Goal: Task Accomplishment & Management: Manage account settings

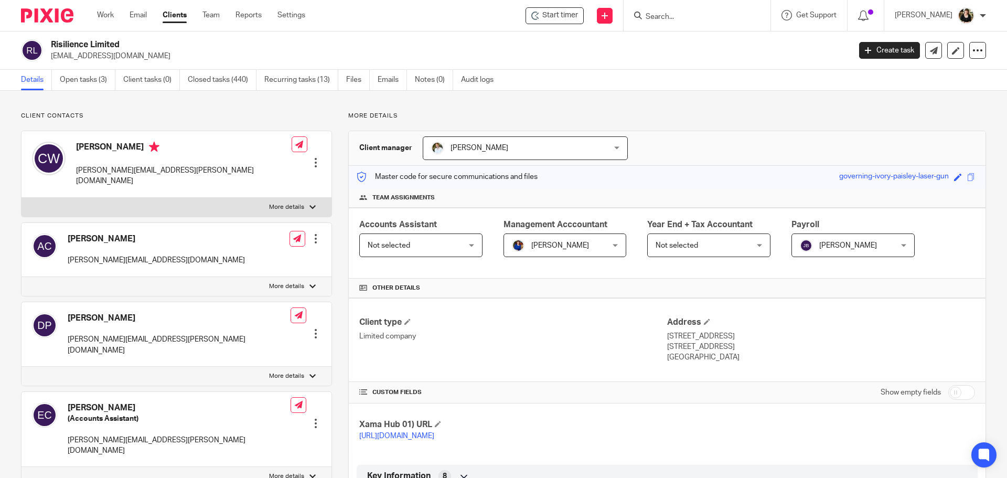
click at [693, 19] on input "Search" at bounding box center [692, 17] width 94 height 9
click at [285, 16] on link "Settings" at bounding box center [291, 15] width 28 height 10
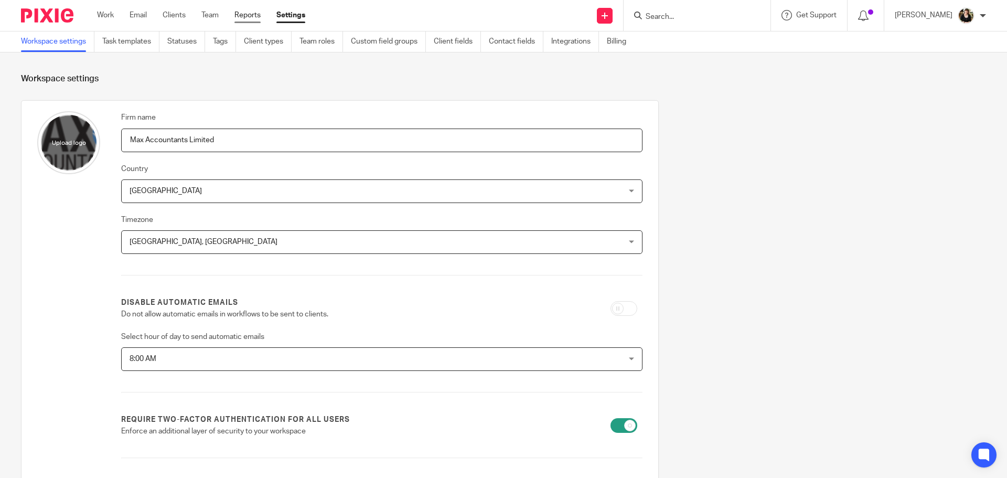
click at [249, 13] on link "Reports" at bounding box center [247, 15] width 26 height 10
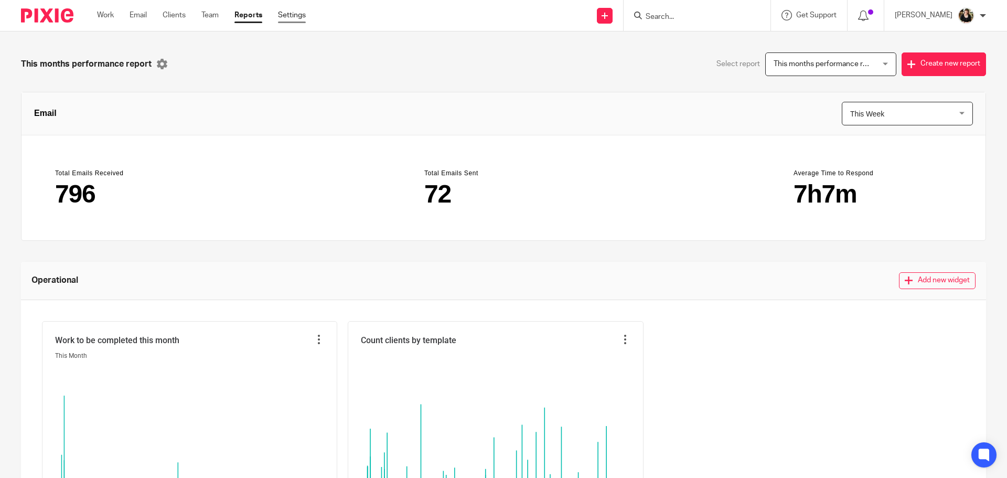
click at [294, 14] on link "Settings" at bounding box center [292, 15] width 28 height 10
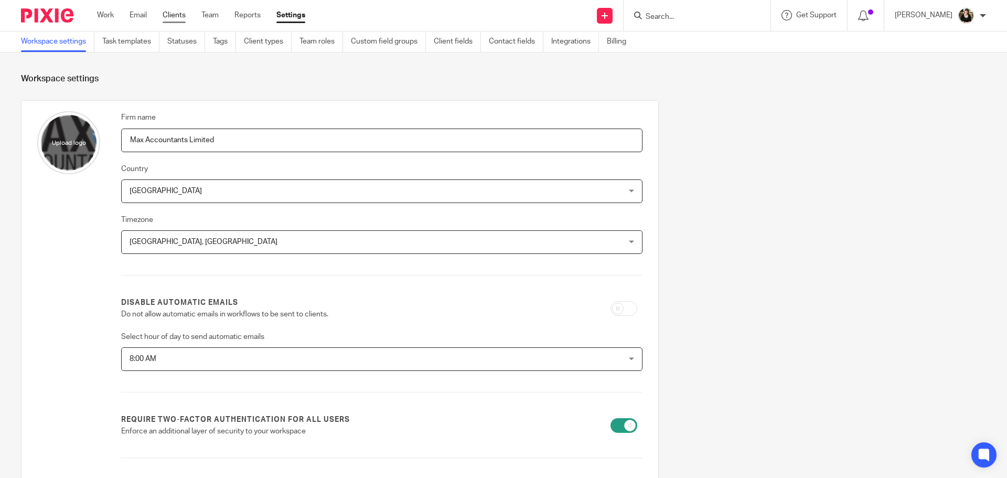
click at [178, 10] on link "Clients" at bounding box center [174, 15] width 23 height 10
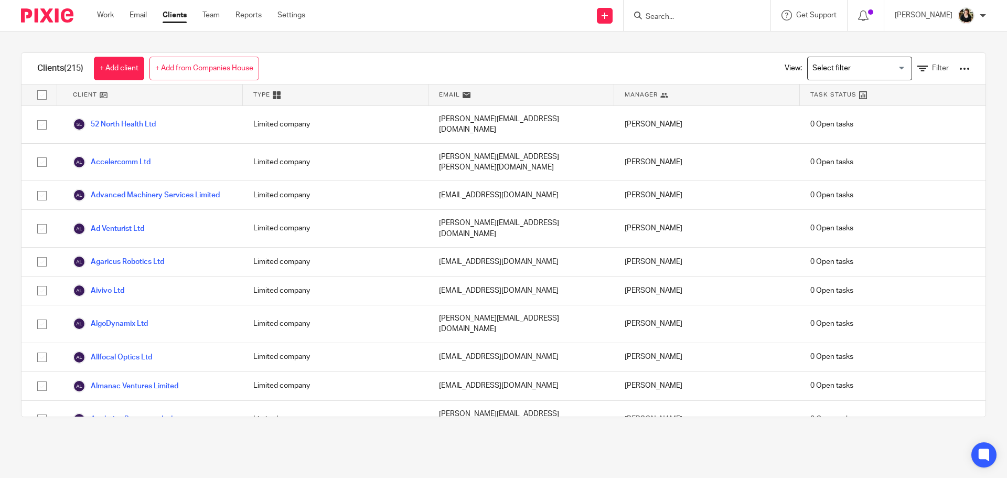
click at [959, 65] on div at bounding box center [964, 68] width 10 height 10
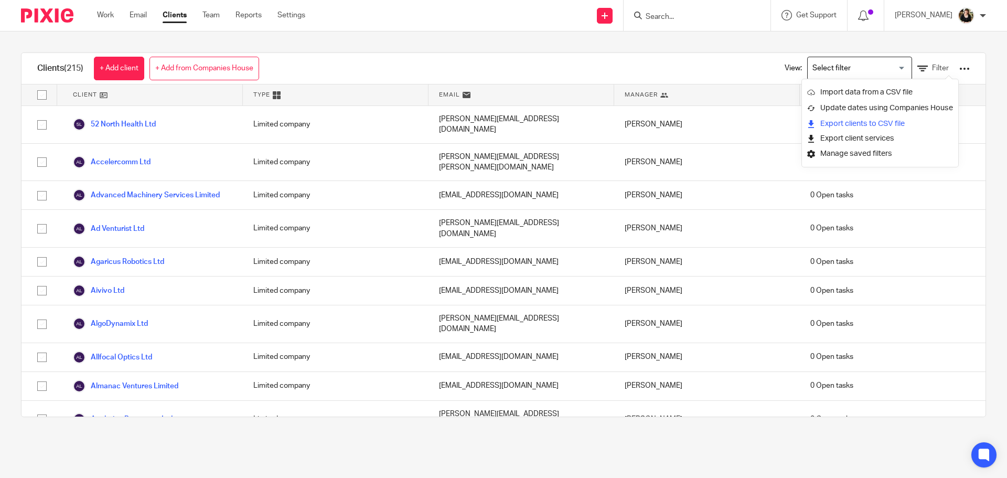
click at [872, 125] on link "Export clients to CSV file" at bounding box center [880, 124] width 146 height 16
click at [670, 13] on input "Search" at bounding box center [692, 17] width 94 height 9
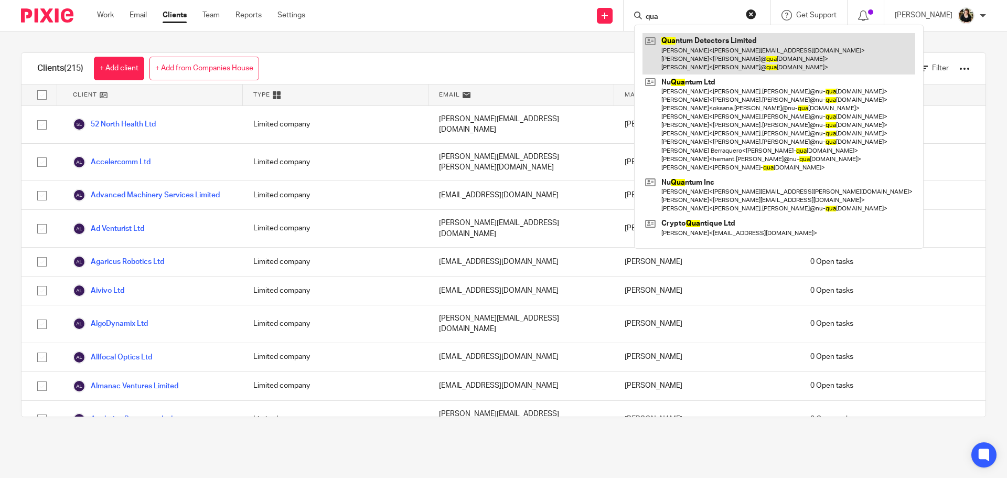
type input "qua"
click at [691, 48] on link at bounding box center [778, 53] width 273 height 41
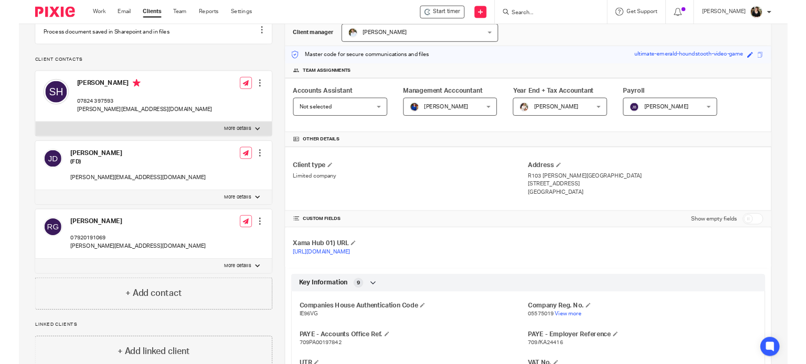
scroll to position [105, 0]
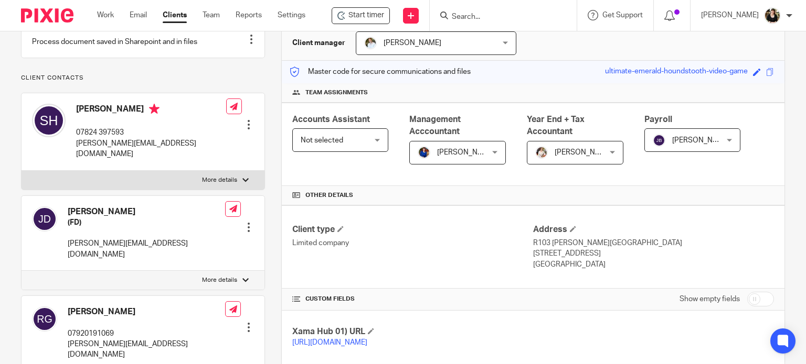
click at [466, 13] on input "Search" at bounding box center [497, 17] width 94 height 9
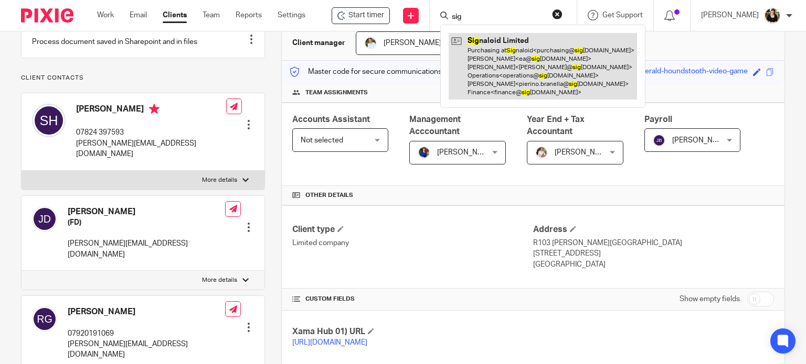
type input "sig"
click at [500, 63] on link at bounding box center [542, 66] width 188 height 67
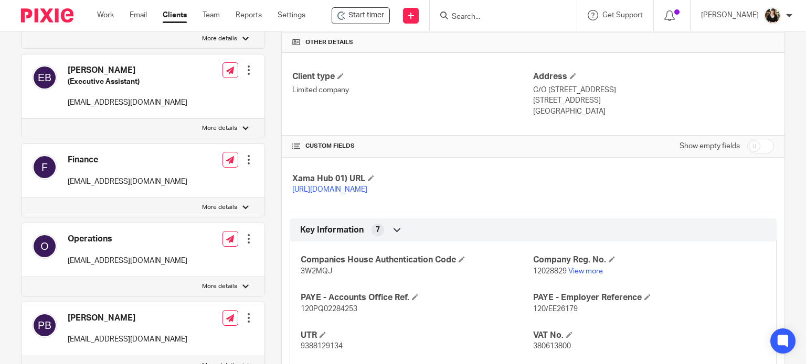
scroll to position [367, 0]
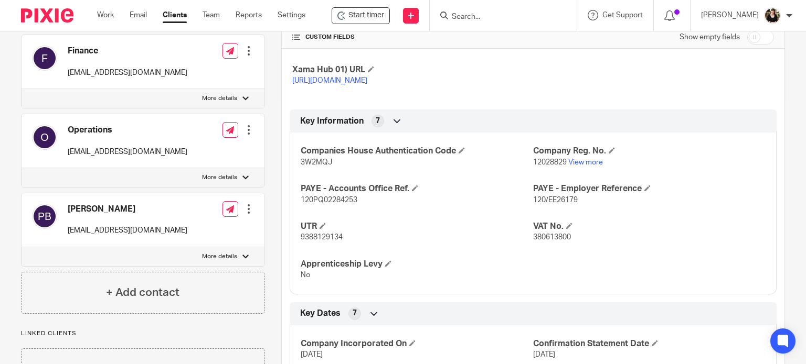
click at [551, 204] on span "120/EE26179" at bounding box center [555, 200] width 45 height 7
drag, startPoint x: 526, startPoint y: 210, endPoint x: 596, endPoint y: 210, distance: 69.7
click at [596, 210] on div "Companies House Authentication Code 3W2MQJ Company Reg. No. 12028829 View more …" at bounding box center [532, 209] width 487 height 169
click at [596, 206] on p "120/EE26179" at bounding box center [649, 200] width 232 height 10
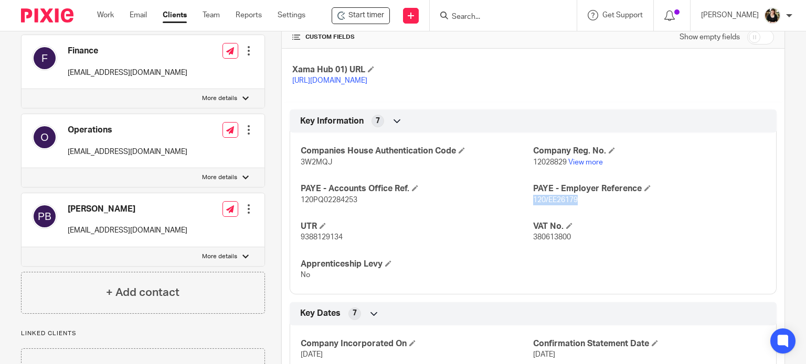
drag, startPoint x: 574, startPoint y: 210, endPoint x: 529, endPoint y: 210, distance: 44.6
click at [533, 204] on span "120/EE26179" at bounding box center [555, 200] width 45 height 7
copy span "120/EE26179"
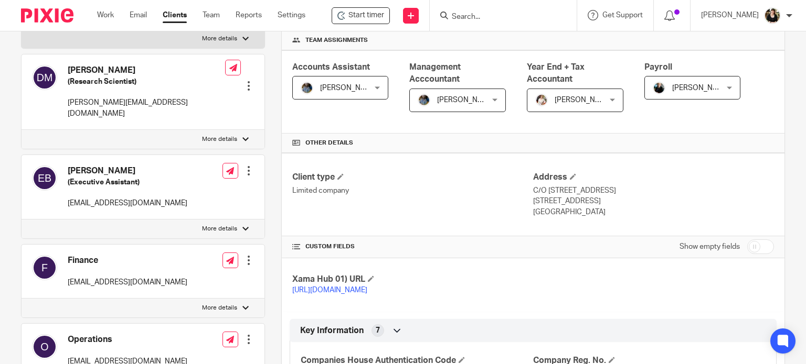
click at [751, 246] on input "checkbox" at bounding box center [760, 247] width 27 height 15
checkbox input "true"
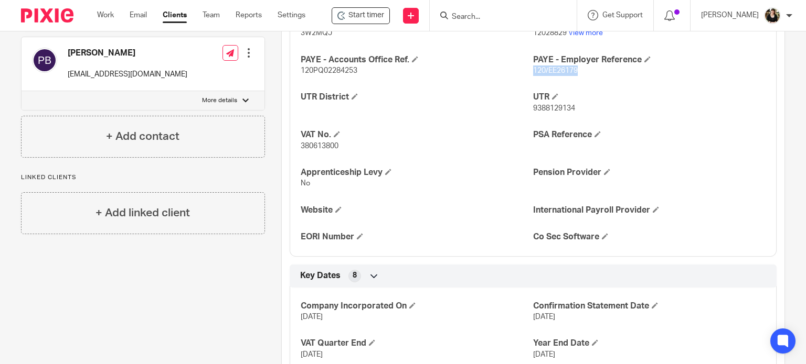
scroll to position [524, 0]
click at [595, 139] on h4 "PSA Reference" at bounding box center [649, 133] width 232 height 11
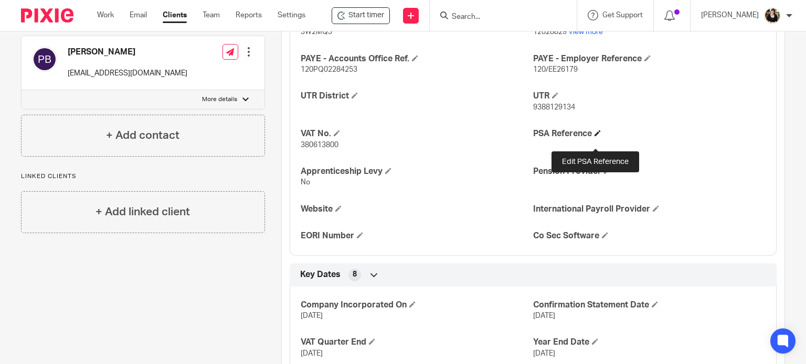
click at [594, 136] on span at bounding box center [597, 133] width 6 height 6
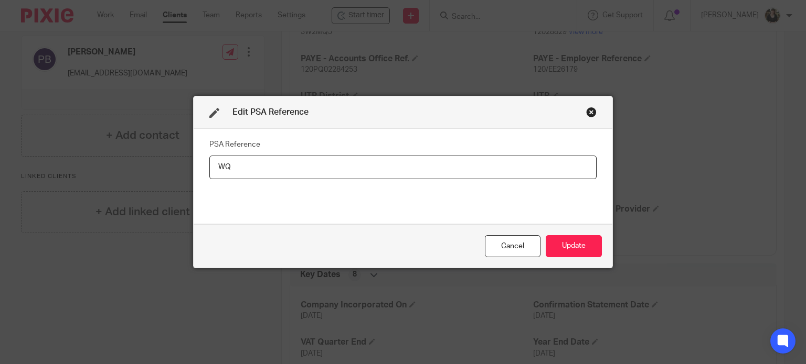
type input "W"
type input "APPLICATION WITH HMRC"
click at [554, 241] on button "Update" at bounding box center [573, 246] width 56 height 23
